Goal: Book appointment/travel/reservation

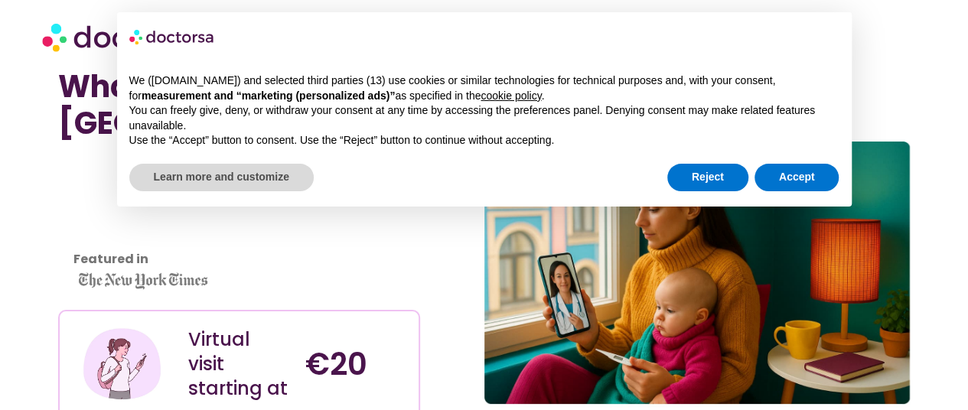
scroll to position [24, 0]
click at [712, 177] on button "Reject" at bounding box center [708, 178] width 81 height 28
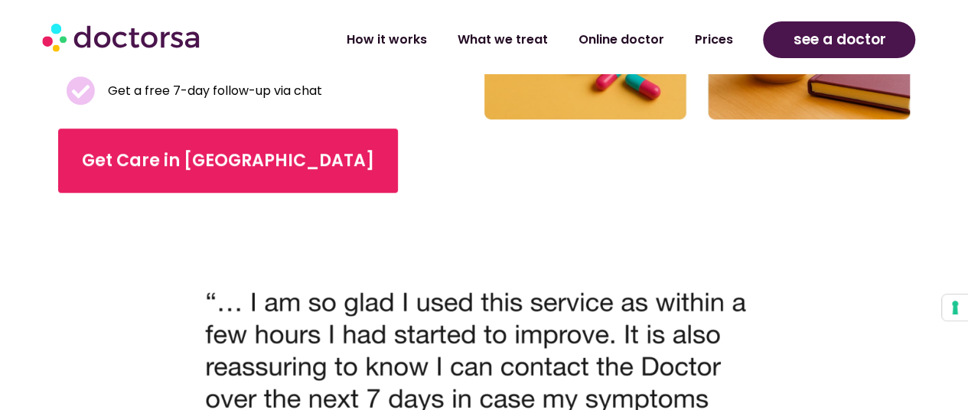
scroll to position [529, 0]
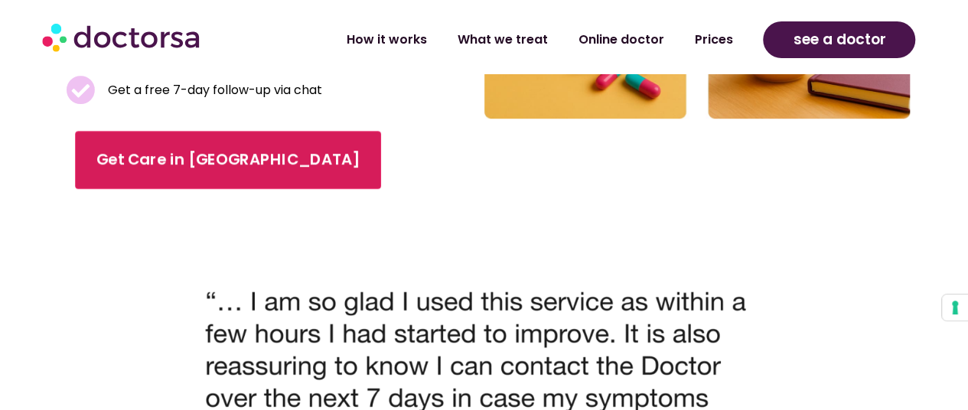
click at [305, 142] on div "Get Care in [GEOGRAPHIC_DATA]" at bounding box center [239, 160] width 362 height 64
click at [241, 145] on link "Get Care in [GEOGRAPHIC_DATA]" at bounding box center [228, 160] width 306 height 58
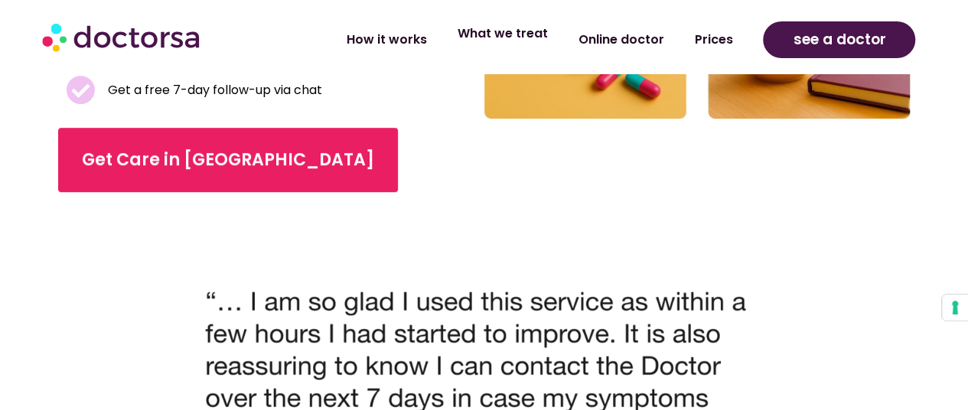
scroll to position [527, 0]
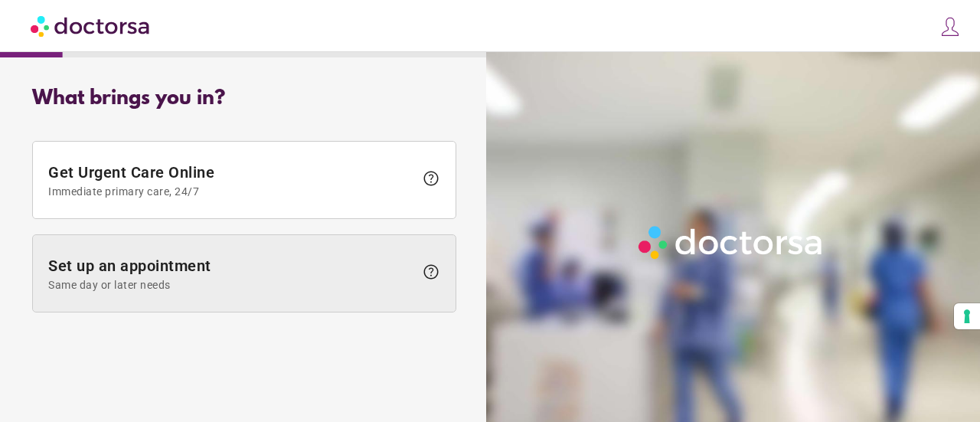
click at [217, 279] on span "Same day or later needs" at bounding box center [231, 285] width 366 height 12
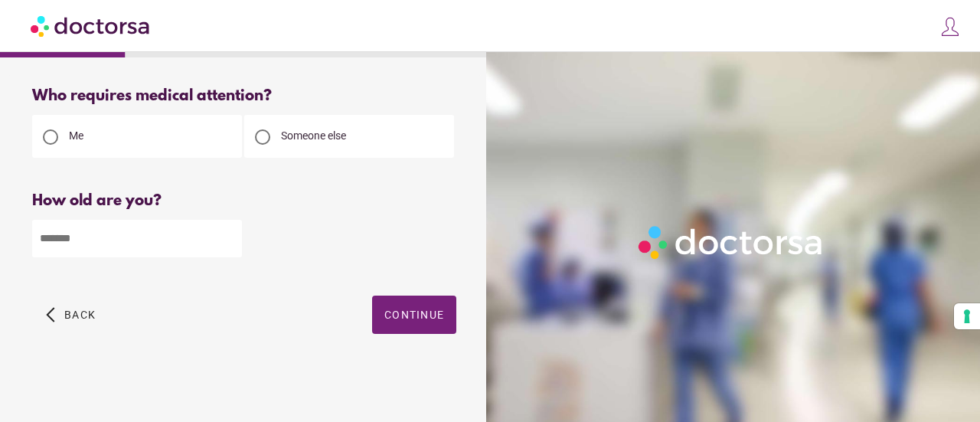
click at [155, 237] on input "number" at bounding box center [137, 239] width 210 height 38
type input "**"
click at [386, 321] on span "Continue" at bounding box center [414, 315] width 60 height 12
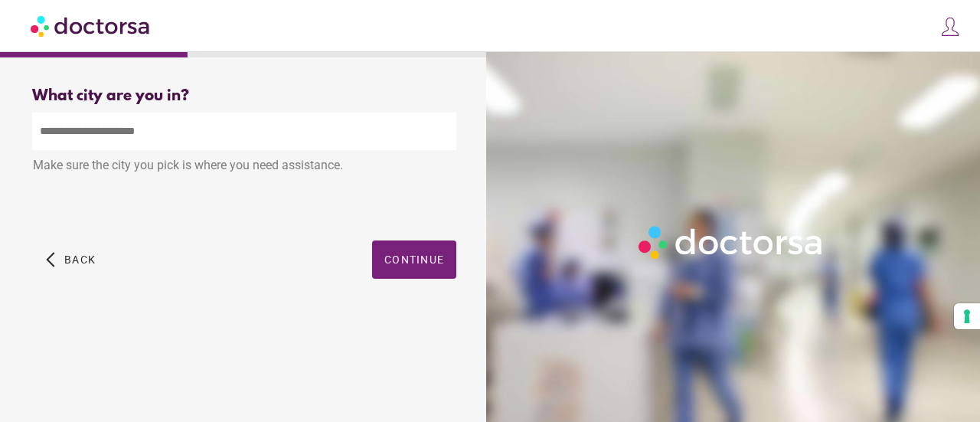
click at [231, 135] on input "text" at bounding box center [244, 132] width 424 height 38
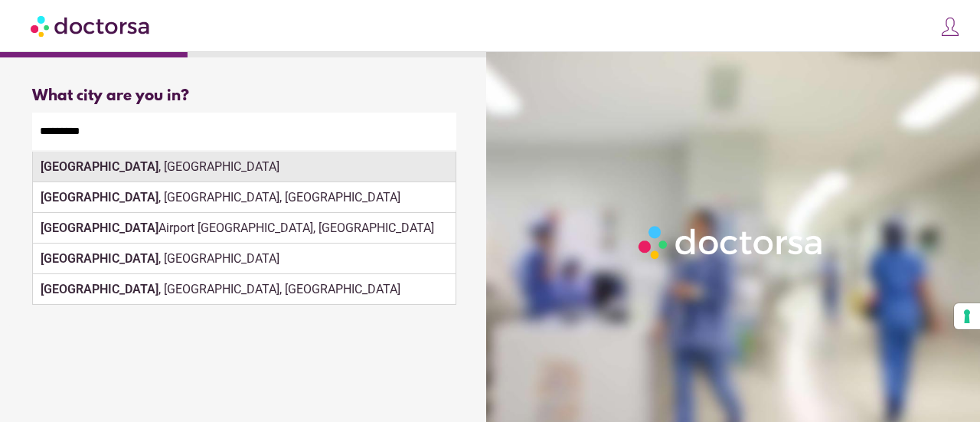
click at [316, 178] on div "Amsterdam , Netherlands" at bounding box center [244, 167] width 423 height 31
type input "**********"
